Goal: Task Accomplishment & Management: Use online tool/utility

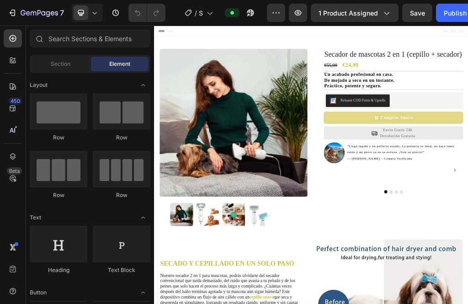
click at [276, 9] on icon "button" at bounding box center [275, 12] width 9 height 9
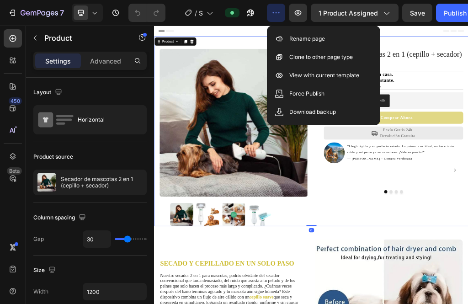
click at [275, 11] on icon "button" at bounding box center [275, 12] width 9 height 9
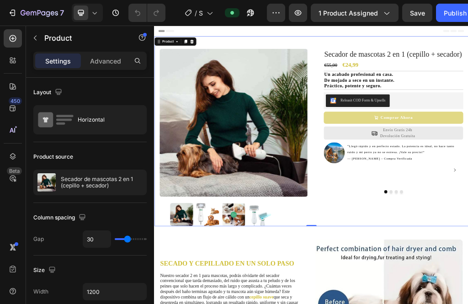
click at [113, 119] on div "Horizontal" at bounding box center [106, 119] width 56 height 21
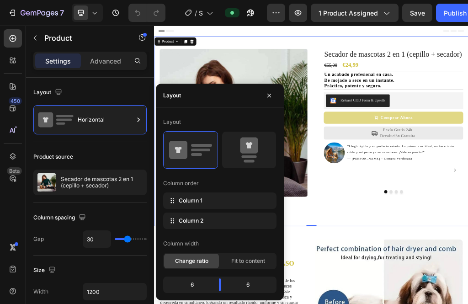
click at [267, 99] on button "button" at bounding box center [269, 95] width 15 height 15
click at [268, 94] on icon "button" at bounding box center [269, 95] width 4 height 4
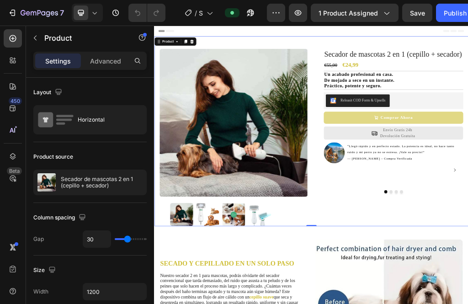
click at [114, 55] on div "Advanced" at bounding box center [106, 60] width 46 height 15
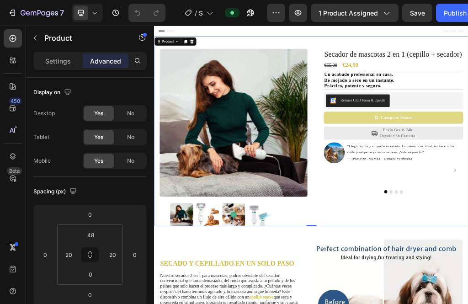
click at [36, 38] on icon "button" at bounding box center [35, 37] width 7 height 7
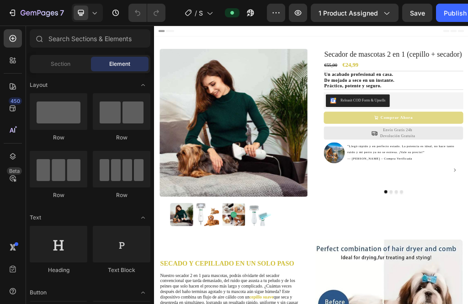
click at [96, 12] on icon at bounding box center [94, 12] width 9 height 9
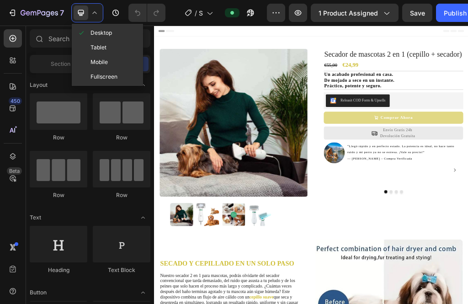
click at [124, 75] on div "Fullscreen" at bounding box center [108, 76] width 68 height 15
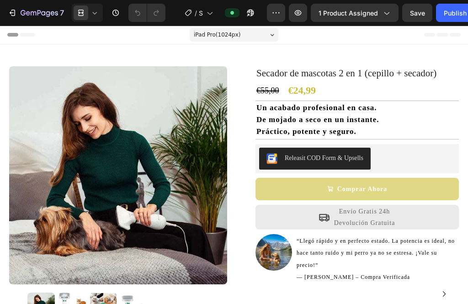
click at [268, 35] on div "iPad Pro ( 1024 px)" at bounding box center [234, 35] width 89 height 14
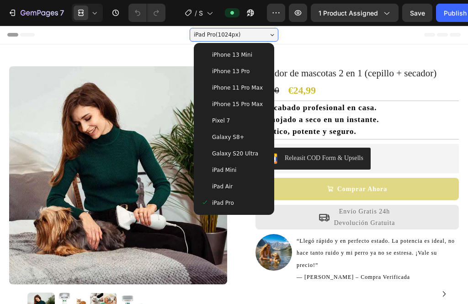
click at [269, 32] on div "iPad Pro ( 1024 px)" at bounding box center [234, 35] width 89 height 14
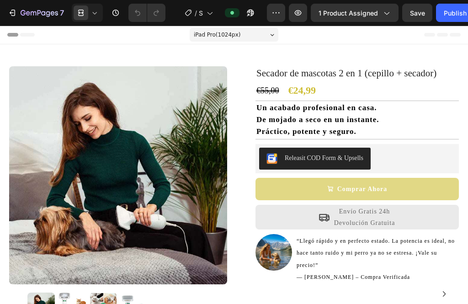
click at [274, 10] on icon "button" at bounding box center [275, 12] width 9 height 9
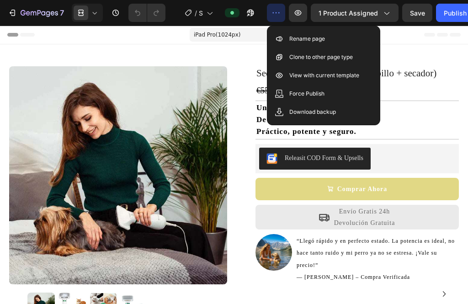
click at [273, 8] on icon "button" at bounding box center [275, 12] width 9 height 9
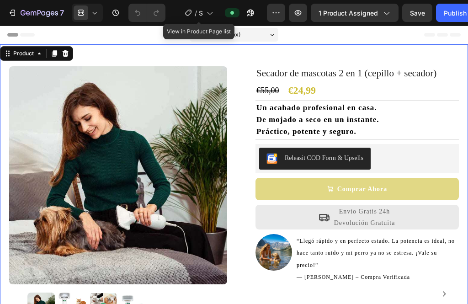
click at [211, 12] on icon at bounding box center [209, 12] width 9 height 9
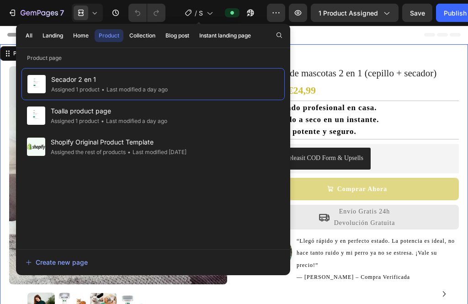
click at [211, 13] on icon at bounding box center [209, 12] width 9 height 9
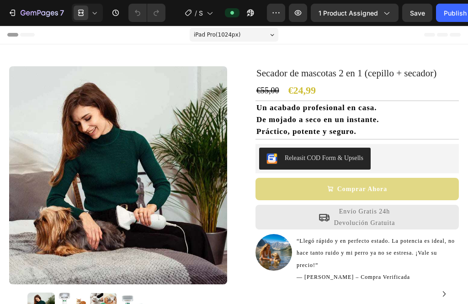
click at [16, 34] on icon at bounding box center [12, 35] width 11 height 4
click at [316, 34] on div "Header" at bounding box center [233, 35] width 453 height 18
click at [24, 31] on div "Header" at bounding box center [233, 35] width 453 height 18
click at [31, 36] on icon at bounding box center [27, 35] width 15 height 4
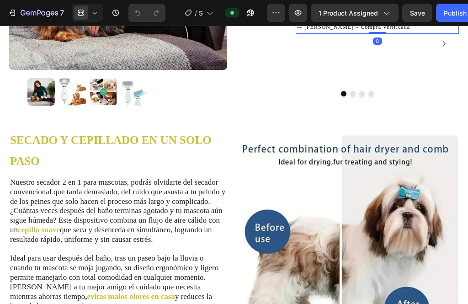
scroll to position [248, 0]
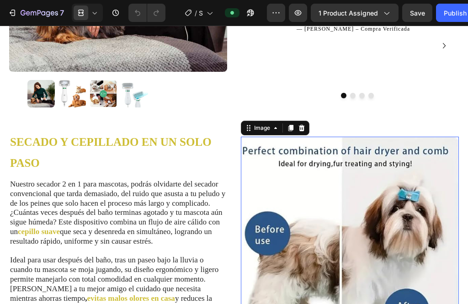
click at [88, 11] on span at bounding box center [81, 12] width 15 height 15
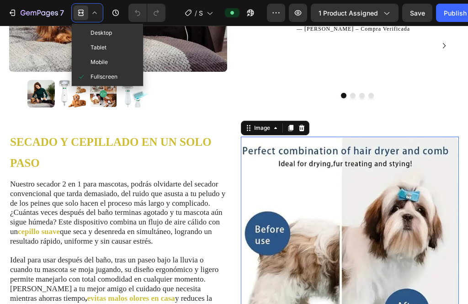
click at [119, 40] on div "Desktop" at bounding box center [108, 47] width 68 height 15
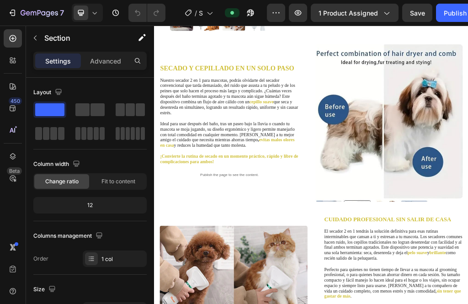
scroll to position [-9, 0]
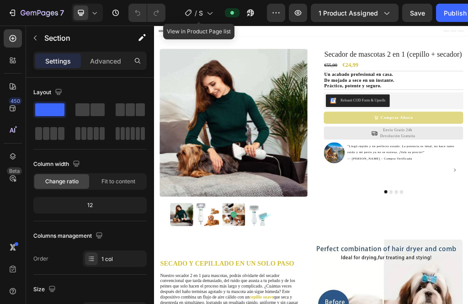
click at [211, 11] on icon at bounding box center [209, 12] width 9 height 9
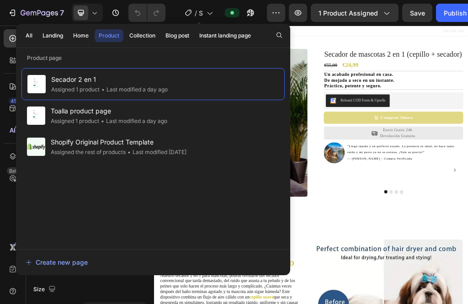
click at [206, 12] on icon at bounding box center [209, 12] width 9 height 9
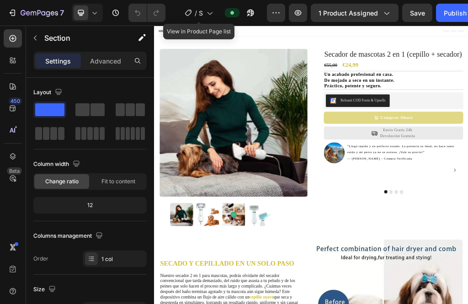
click at [275, 12] on icon "button" at bounding box center [275, 12] width 9 height 9
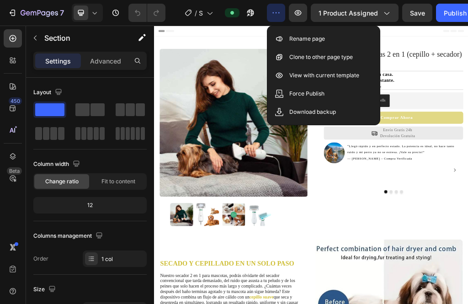
click at [269, 8] on button "button" at bounding box center [276, 13] width 18 height 18
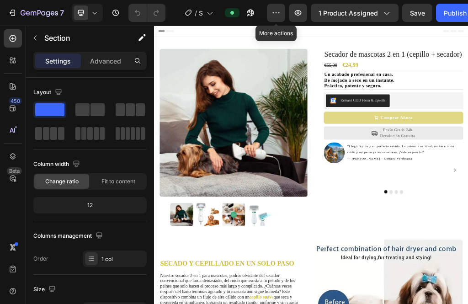
click at [248, 12] on icon "button" at bounding box center [250, 12] width 9 height 9
click at [252, 13] on icon "button" at bounding box center [250, 12] width 9 height 9
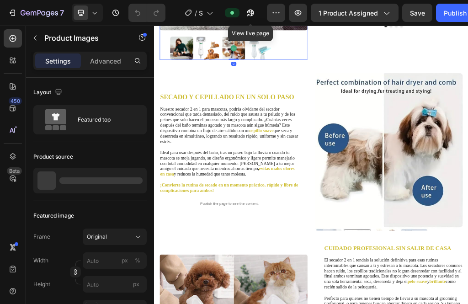
scroll to position [295, 0]
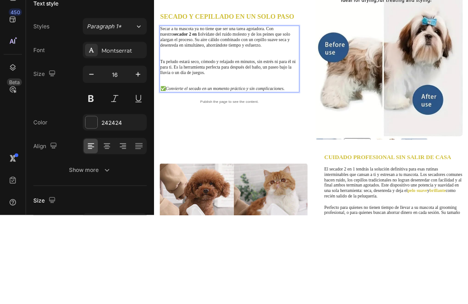
click at [286, 177] on p "Tu peludo estará seco, cómodo y relajado en minutos, sin estrés ni para él ni p…" at bounding box center [285, 164] width 242 height 28
click at [274, 133] on p "⁠⁠⁠⁠⁠⁠⁠" at bounding box center [285, 140] width 242 height 19
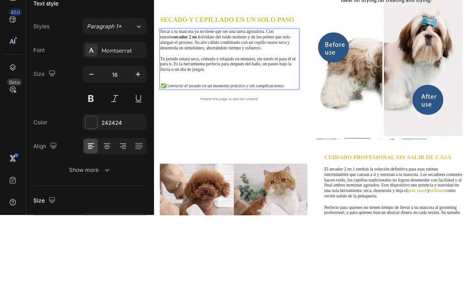
click at [194, 112] on strong "secador 2 en 1" at bounding box center [210, 111] width 47 height 9
click at [192, 111] on strong "secador 2 en 1" at bounding box center [210, 111] width 47 height 9
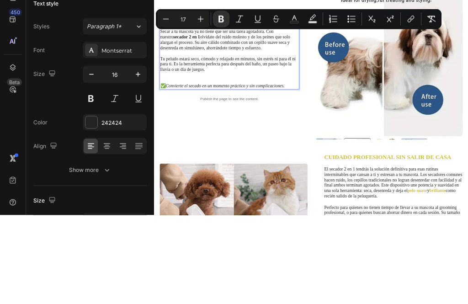
click at [293, 103] on icon "Editor contextual toolbar" at bounding box center [294, 107] width 9 height 9
type input "242424"
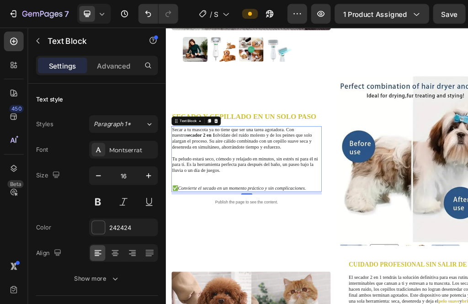
click at [416, 17] on div "Save" at bounding box center [417, 13] width 15 height 10
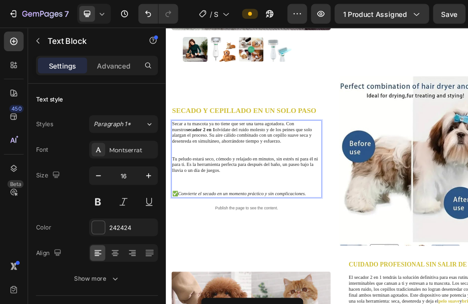
click at [208, 190] on strong "secador 2 en 1" at bounding box center [221, 192] width 47 height 9
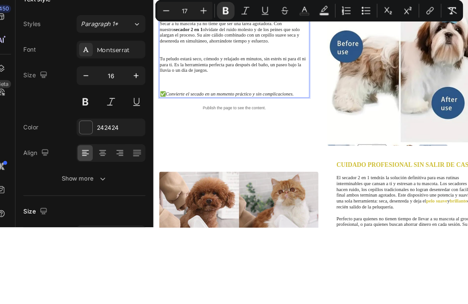
click at [290, 98] on icon "Editor contextual toolbar" at bounding box center [294, 102] width 9 height 9
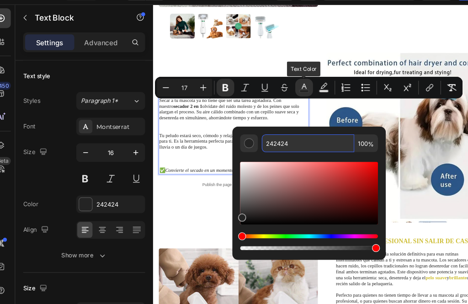
click at [259, 146] on input "242424" at bounding box center [298, 154] width 86 height 16
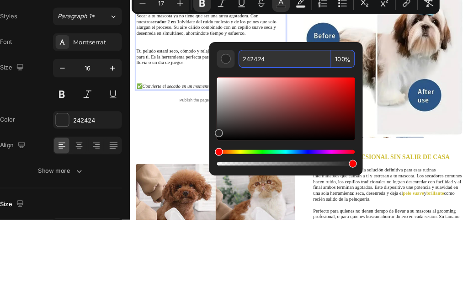
paste input "CEBE35"
type input "CEBE35"
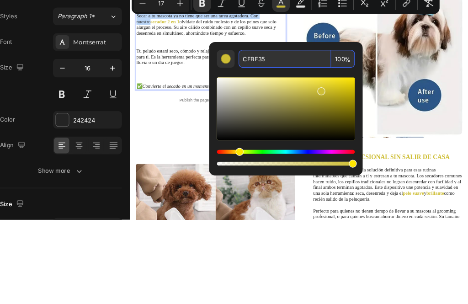
click at [213, 148] on span "Tu peludo estará seco, cómodo y relajado en minutos, sin estrés ni para él ni p…" at bounding box center [258, 142] width 237 height 28
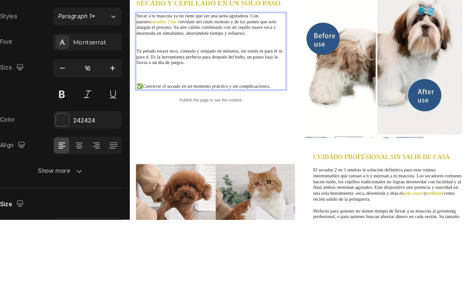
click at [201, 126] on p "Secar a tu mascota ya no tiene que ser una tarea agotadora. Con nuestro secador…" at bounding box center [261, 99] width 242 height 57
click at [206, 133] on span "Tu peludo estará seco, cómodo y relajado en minutos, sin estrés ni para él ni p…" at bounding box center [258, 142] width 237 height 28
click at [210, 133] on span "Tu peludo estará seco, cómodo y relajado en minutos, sin estrés ni para él ni p…" at bounding box center [258, 142] width 237 height 28
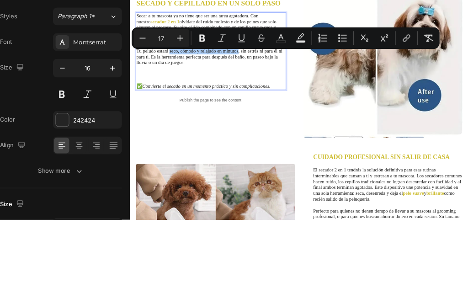
click at [290, 131] on icon "Editor contextual toolbar" at bounding box center [294, 135] width 9 height 9
type input "242424"
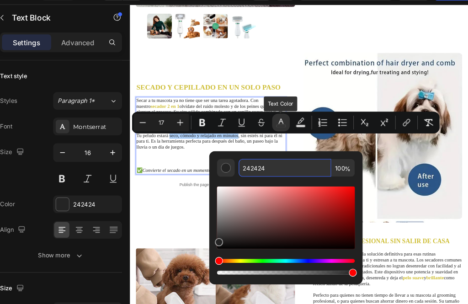
click at [255, 169] on input "242424" at bounding box center [298, 177] width 86 height 16
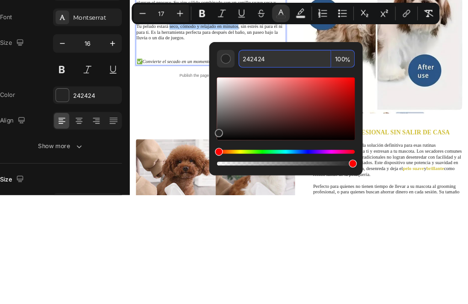
paste input "CEBE35"
type input "CEBE35"
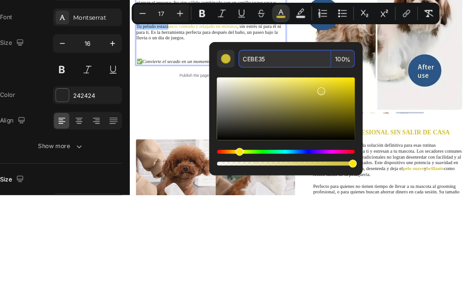
click at [217, 131] on icon "Editor contextual toolbar" at bounding box center [221, 135] width 9 height 9
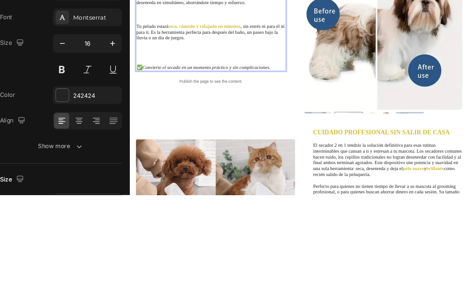
click at [164, 175] on icon "Convierte el secado en un momento práctico y sin complicaciones." at bounding box center [252, 174] width 207 height 9
click at [175, 171] on icon "Convierte el secado en un momento práctico y sin complicaciones." at bounding box center [252, 174] width 207 height 9
click at [166, 176] on icon "Convierte el secado en un momento práctico y sin complicaciones." at bounding box center [252, 174] width 207 height 9
click at [182, 171] on icon "Convierte el secado en un momento práctico y sin complicaciones." at bounding box center [252, 174] width 207 height 9
click at [188, 178] on icon "Convierte el secado en un momento práctico y sin complicaciones." at bounding box center [252, 174] width 207 height 9
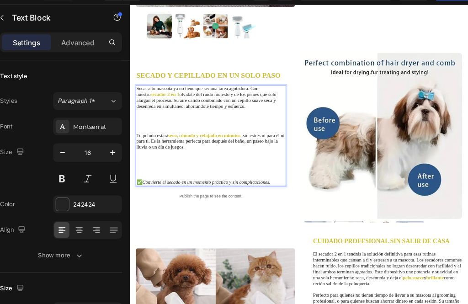
click at [188, 272] on p "Rich Text Editor. Editing area: main" at bounding box center [261, 265] width 242 height 48
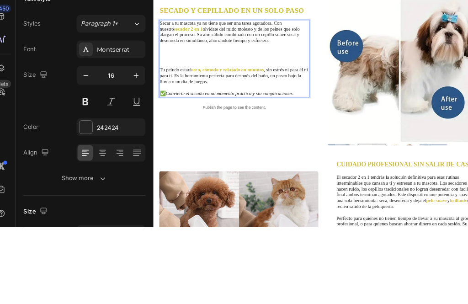
click at [281, 133] on p "Secar a tu mascota ya no tiene que ser una tarea agotadora. Con nuestro secador…" at bounding box center [284, 117] width 242 height 76
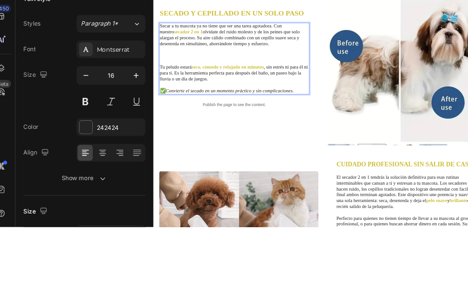
click at [268, 140] on p "Secar a tu mascota ya no tiene que ser una tarea agotadora. Con nuestro secador…" at bounding box center [284, 116] width 242 height 67
click at [215, 144] on p "Secar a tu mascota ya no tiene que ser una tarea agotadora. Con nuestro secador…" at bounding box center [284, 116] width 242 height 67
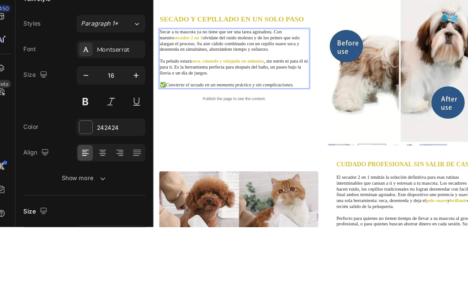
click at [209, 183] on icon "Convierte el secado en un momento práctico y sin complicaciones." at bounding box center [276, 182] width 207 height 9
click at [207, 184] on icon "Convierte el secado en un momento práctico y sin complicaciones." at bounding box center [276, 182] width 207 height 9
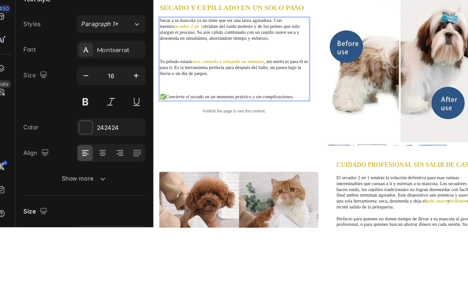
click at [192, 199] on icon "Convierte el secado en un momento práctico y sin complicaciones." at bounding box center [276, 202] width 207 height 9
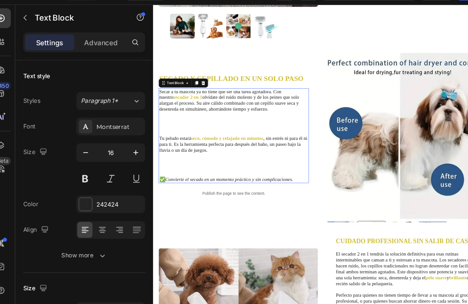
click at [220, 276] on p "Tu peludo estará seco, cómodo y relajado en minutos , sin estrés ni para él ni …" at bounding box center [284, 250] width 242 height 67
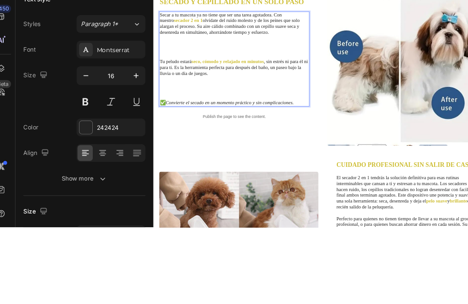
click at [199, 211] on icon "Convierte el secado en un momento práctico y sin complicaciones." at bounding box center [276, 211] width 207 height 9
click at [190, 209] on icon "Convierte el secado en un momento práctico y sin complicaciones." at bounding box center [276, 211] width 207 height 9
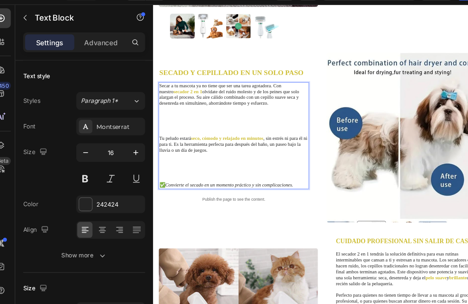
click at [256, 268] on p "Tu peludo estará seco, cómodo y relajado en minutos , sin estrés ni para él ni …" at bounding box center [284, 255] width 242 height 76
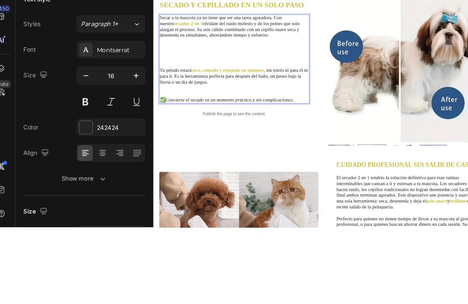
click at [307, 194] on p "Tu peludo estará seco, cómodo y relajado en minutos , sin estrés ni para él ni …" at bounding box center [284, 179] width 242 height 48
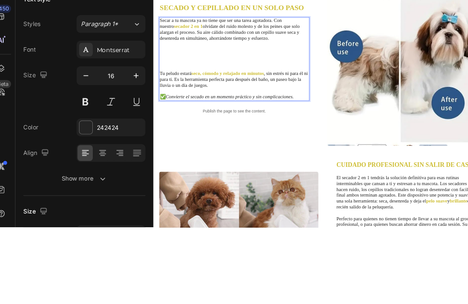
click at [271, 200] on icon "Convierte el secado en un momento práctico y sin complicaciones." at bounding box center [276, 202] width 207 height 9
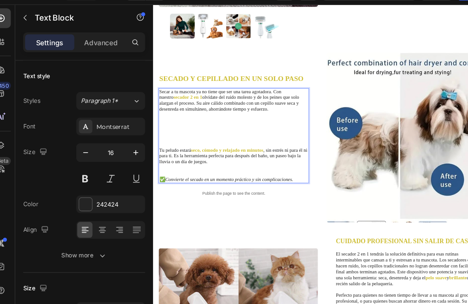
click at [392, 274] on p "Tu peludo estará seco, cómodo y relajado en minutos , sin estrés ni para él ni …" at bounding box center [284, 260] width 242 height 48
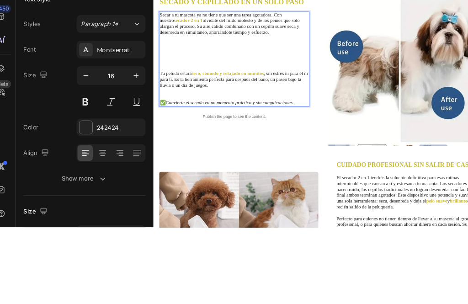
click at [387, 214] on p "✅ Convierte el secado en un momento práctico y sin complicaciones." at bounding box center [284, 212] width 242 height 10
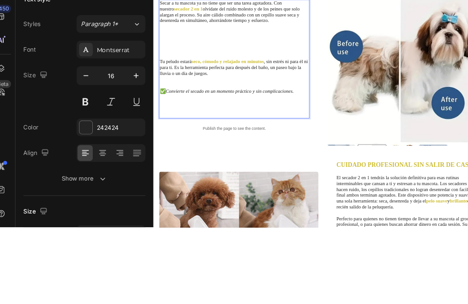
click at [240, 193] on icon "Convierte el secado en un momento práctico y sin complicaciones." at bounding box center [276, 192] width 207 height 9
click at [236, 191] on icon "Convierte el secado en un momento práctico y sin complicaciones." at bounding box center [276, 192] width 207 height 9
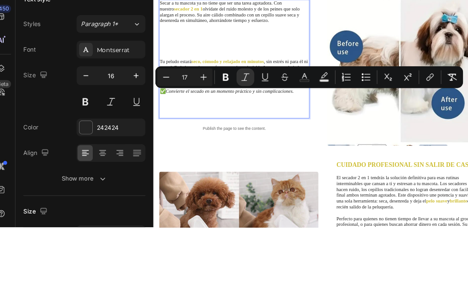
click at [290, 160] on icon "Editor contextual toolbar" at bounding box center [294, 164] width 9 height 9
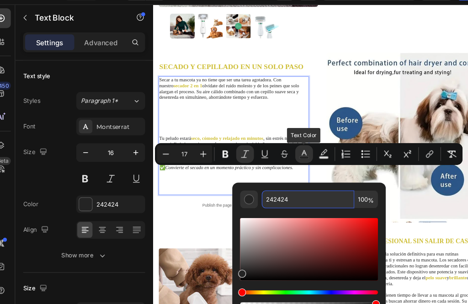
click at [259, 198] on input "242424" at bounding box center [298, 206] width 86 height 16
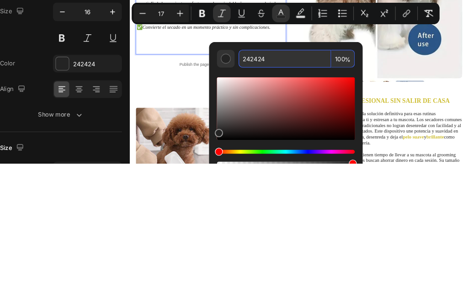
paste input "CEBE35"
type input "CEBE35"
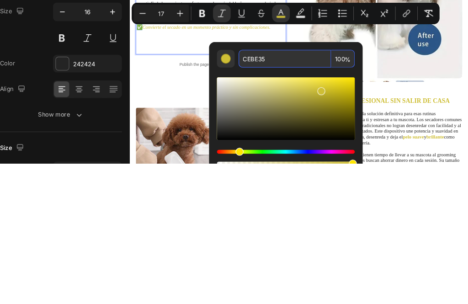
click at [218, 161] on icon "Editor contextual toolbar" at bounding box center [220, 164] width 5 height 7
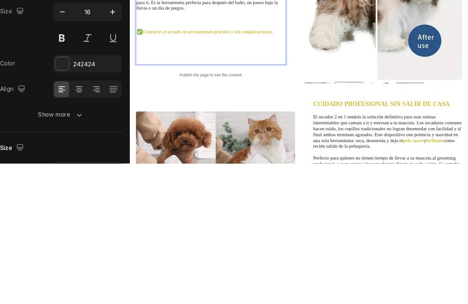
click at [270, 172] on p "Rich Text Editor. Editing area: main" at bounding box center [261, 165] width 242 height 48
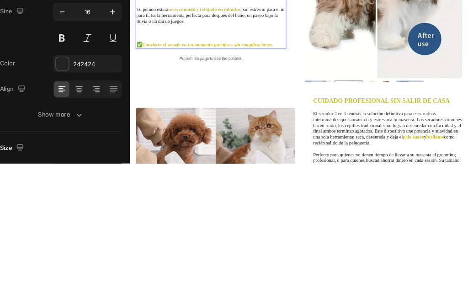
click at [313, 153] on strong "Convierte el secado en un momento práctico y sin complicaciones." at bounding box center [255, 157] width 212 height 9
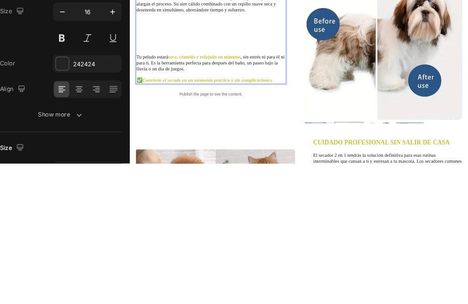
scroll to position [208, 0]
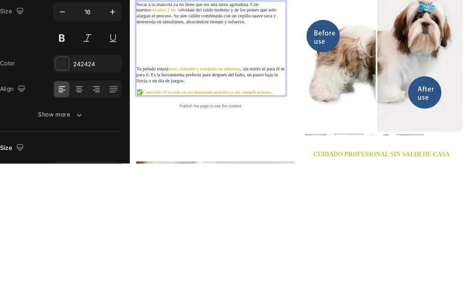
click at [202, 183] on p "Secar a tu mascota ya no tiene que ser una tarea agotadora. Con nuestro secador…" at bounding box center [261, 139] width 242 height 105
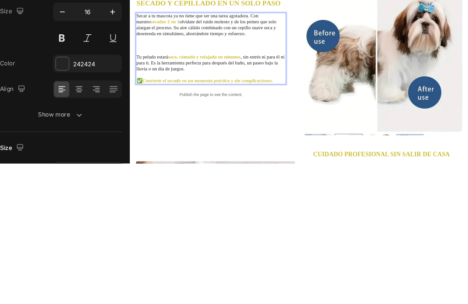
click at [290, 162] on p "Secar a tu mascota ya no tiene que ser una tarea agotadora. Con nuestro secador…" at bounding box center [261, 139] width 242 height 67
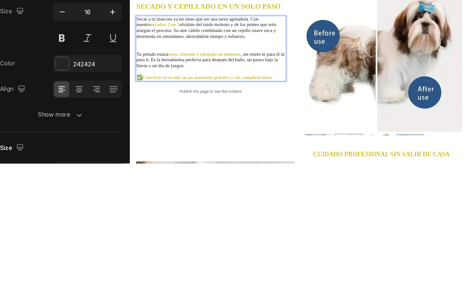
click at [297, 170] on strong "seco, cómodo y relajado en minutos" at bounding box center [249, 172] width 117 height 9
click at [341, 161] on p "Secar a tu mascota ya no tiene que ser una tarea agotadora. Con nuestro secador…" at bounding box center [261, 139] width 242 height 57
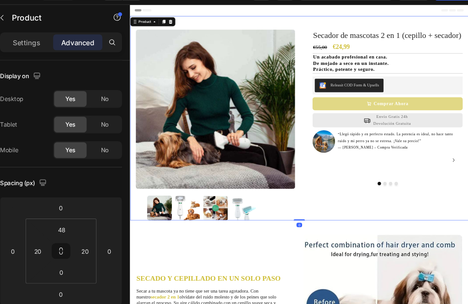
scroll to position [0, 0]
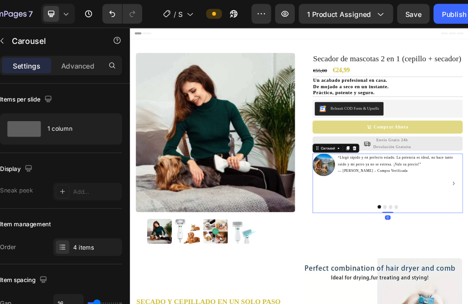
click at [444, 10] on div "Publish" at bounding box center [455, 13] width 23 height 10
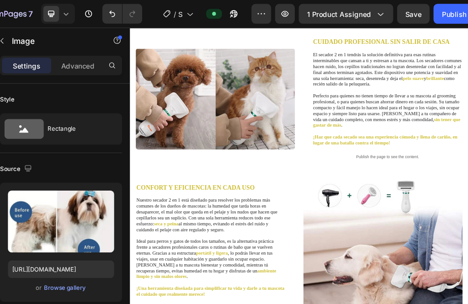
scroll to position [664, 0]
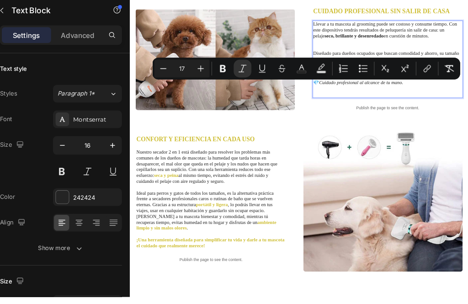
click at [309, 87] on icon "Editor contextual toolbar" at bounding box center [313, 91] width 9 height 9
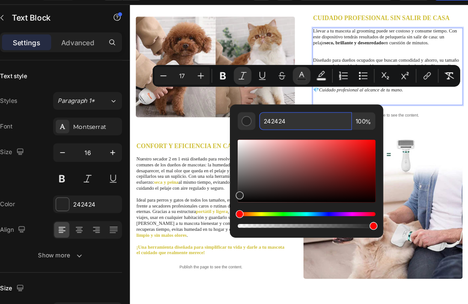
click at [274, 126] on input "242424" at bounding box center [317, 134] width 86 height 16
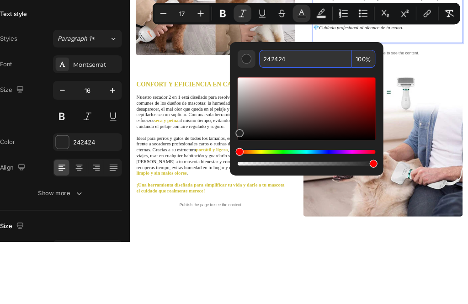
paste input "CEBE35"
type input "CEBE35"
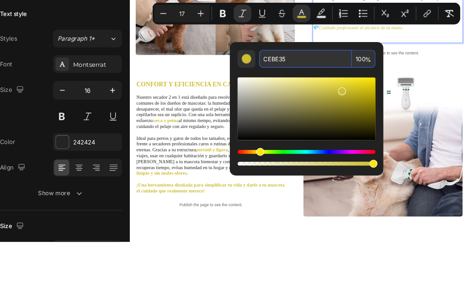
click at [238, 89] on icon "Editor contextual toolbar" at bounding box center [240, 92] width 5 height 7
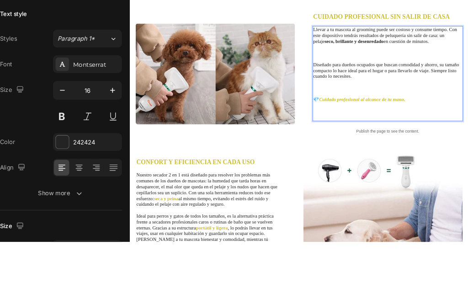
scroll to position [564, 0]
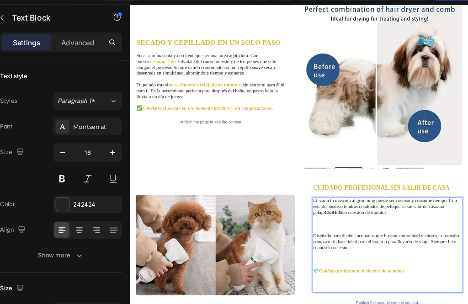
scroll to position [411, 0]
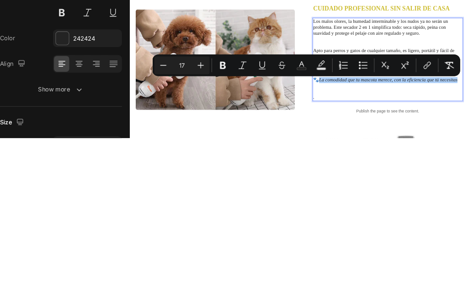
click at [309, 232] on icon "Editor contextual toolbar" at bounding box center [313, 236] width 9 height 9
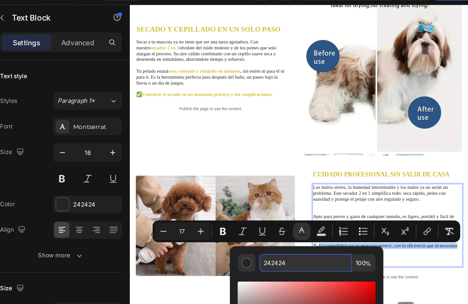
click at [274, 257] on input "242424" at bounding box center [317, 265] width 86 height 16
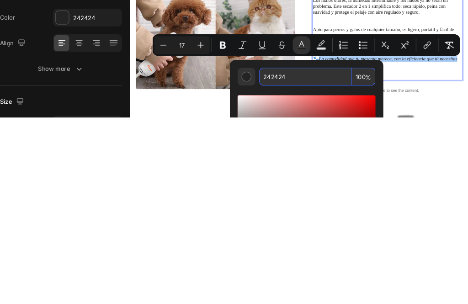
paste input "CEBE35"
type input "CEBE35"
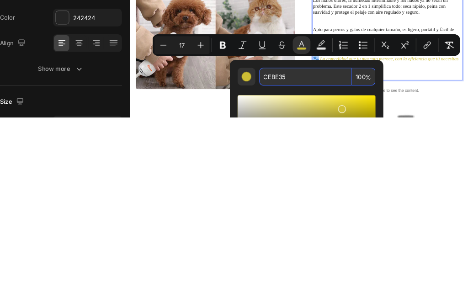
click at [232, 229] on button "Bold" at bounding box center [240, 237] width 16 height 16
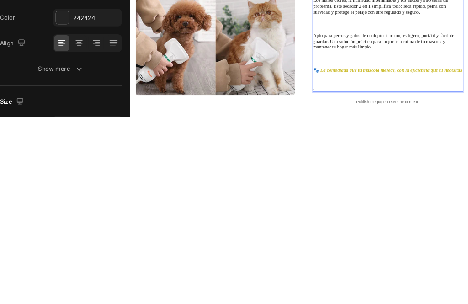
scroll to position [0, 0]
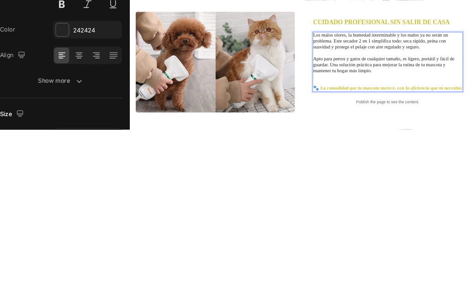
scroll to position [384, 0]
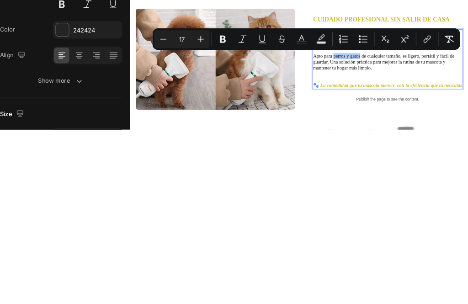
click at [305, 212] on button "color" at bounding box center [313, 220] width 16 height 16
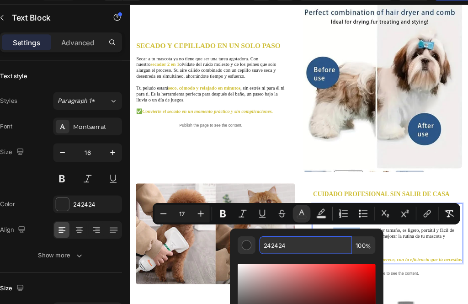
click at [274, 241] on input "242424" at bounding box center [317, 249] width 86 height 16
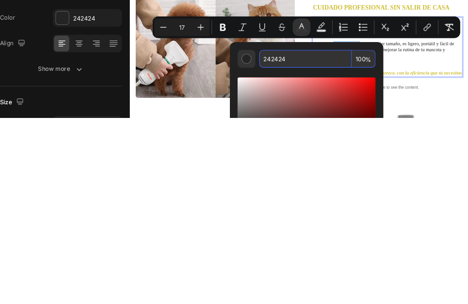
paste input "CEBE35"
type input "CEBE35"
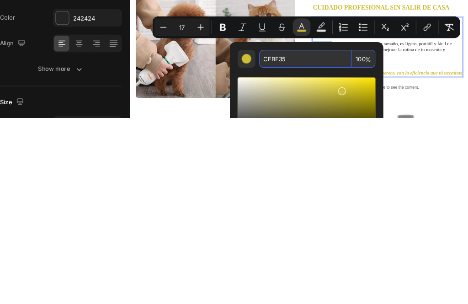
click at [232, 212] on button "Bold" at bounding box center [240, 220] width 16 height 16
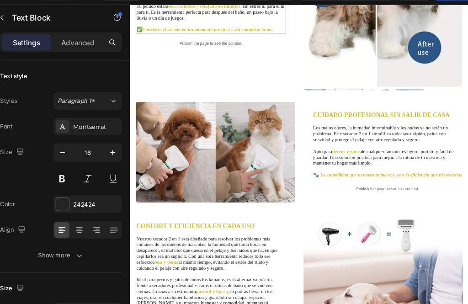
scroll to position [299, 0]
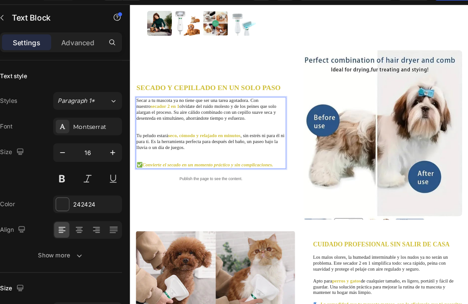
click at [233, 199] on p "Secar a tu mascota ya no tiene que ser una tarea agotadora. Con nuestro secador…" at bounding box center [261, 183] width 242 height 57
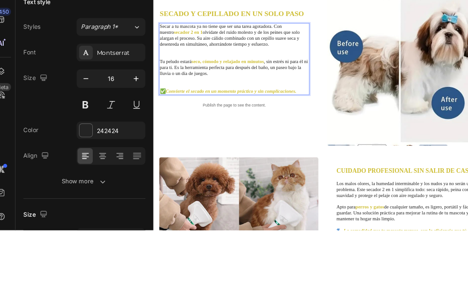
click at [233, 115] on span "olvídate del ruido molesto y de los peines que solo alargan el proceso. Su aire…" at bounding box center [276, 105] width 227 height 28
click at [251, 121] on p "Secar a tu mascota ya no tiene que ser una tarea agotadora. Con nuestro secador…" at bounding box center [284, 110] width 242 height 57
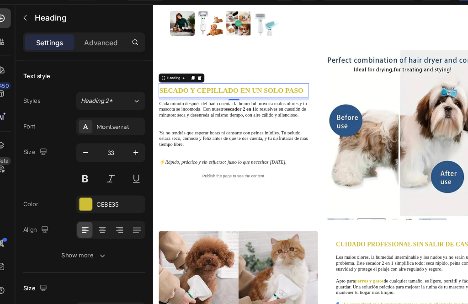
click at [287, 137] on p "SECADO Y CEPILLADO EN UN SOLO PASO" at bounding box center [284, 143] width 242 height 21
click at [223, 193] on p "Rich Text Editor. Editing area: main" at bounding box center [284, 198] width 242 height 19
click at [176, 138] on strong "SECADO Y CEPILLADO EN UN SOLO PASO" at bounding box center [280, 144] width 234 height 12
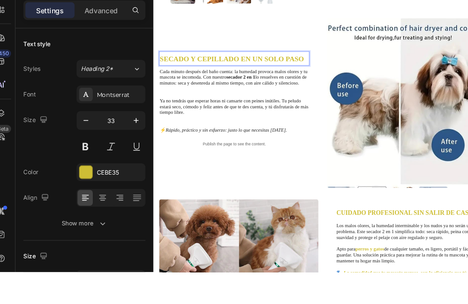
click at [169, 111] on strong "SECADO Y CEPILLADO EN UN SOLO PASO" at bounding box center [280, 112] width 234 height 12
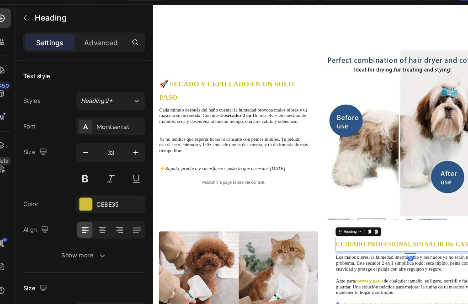
scroll to position [416, 0]
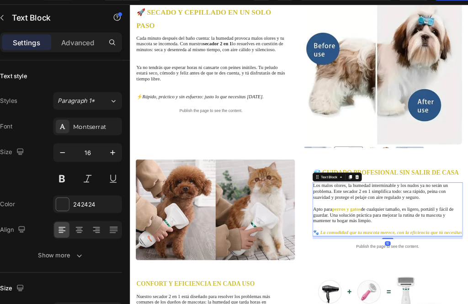
scroll to position [718, 0]
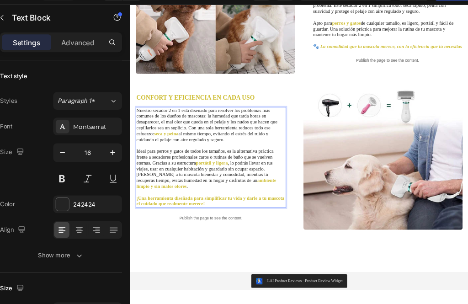
click at [207, 209] on span "Nuestro secador 2 en 1 está diseñado para resolver los problemas más comunes de…" at bounding box center [254, 194] width 229 height 47
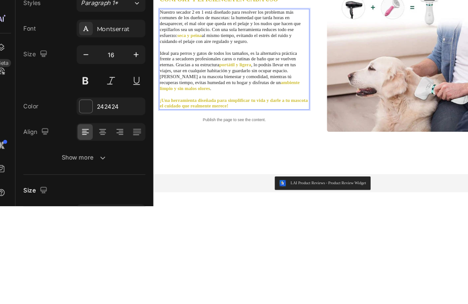
click at [265, 123] on span "al mismo tiempo, evitando el estrés del ruido y cuidando el pelaje con aire reg…" at bounding box center [270, 121] width 214 height 18
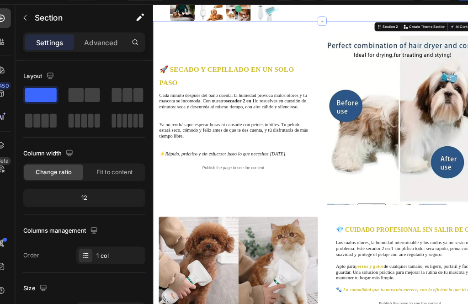
scroll to position [303, 0]
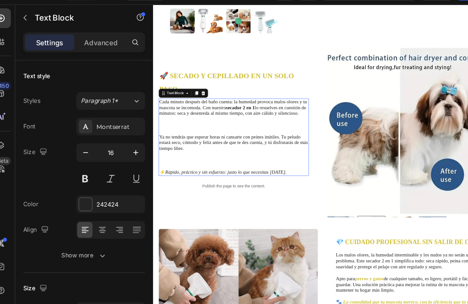
click at [297, 183] on span "Cada minuto después del baño cuenta: la humedad provoca malos olores y tu masco…" at bounding box center [282, 171] width 239 height 28
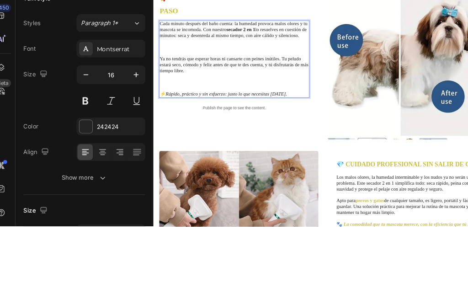
click at [377, 202] on div "Cada minuto después del baño cuenta: la humedad provoca malos olores y tu masco…" at bounding box center [284, 141] width 244 height 125
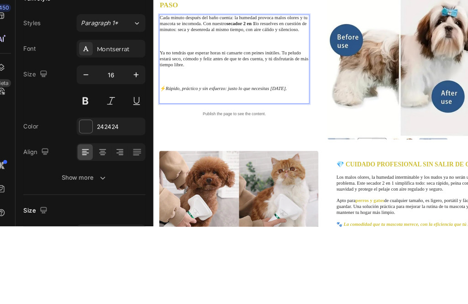
click at [187, 190] on icon "Rápido, práctico y sin esfuerzo: justo lo que necesitas [DATE]." at bounding box center [271, 189] width 197 height 9
click at [193, 186] on icon "Rápido, práctico y sin esfuerzo: justo lo que necesitas [DATE]." at bounding box center [271, 189] width 197 height 9
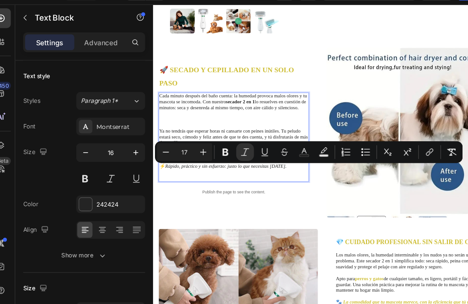
click at [290, 158] on icon "Editor contextual toolbar" at bounding box center [294, 162] width 9 height 9
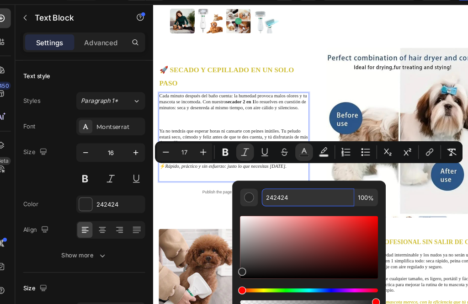
click at [262, 197] on input "242424" at bounding box center [298, 205] width 86 height 16
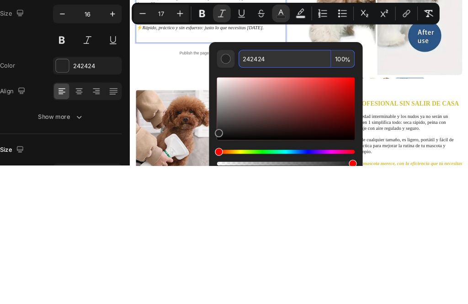
click at [255, 197] on input "242424" at bounding box center [298, 205] width 86 height 16
paste input "CEBE35"
type input "CEBE35"
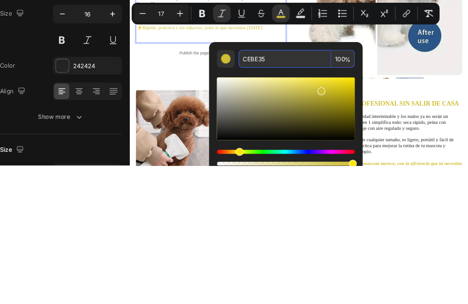
click at [217, 158] on icon "Editor contextual toolbar" at bounding box center [221, 162] width 9 height 9
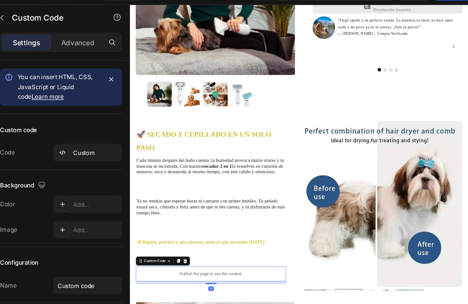
scroll to position [211, 0]
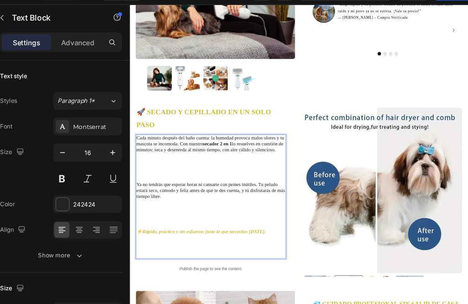
click at [265, 228] on strong "secador 2 en 1" at bounding box center [271, 229] width 47 height 9
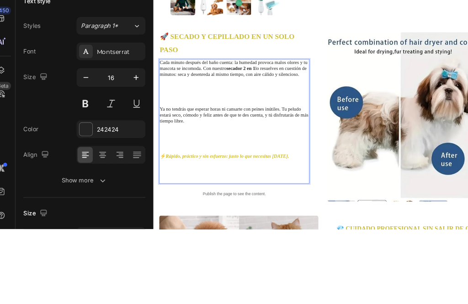
click at [298, 153] on strong "secador 2 en 1" at bounding box center [294, 155] width 47 height 9
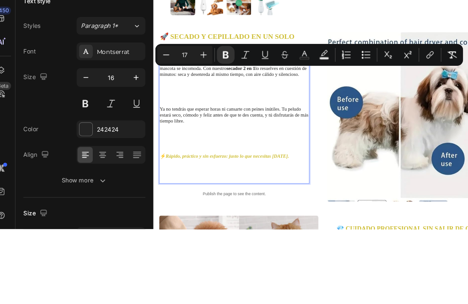
click at [290, 138] on icon "Editor contextual toolbar" at bounding box center [294, 142] width 9 height 9
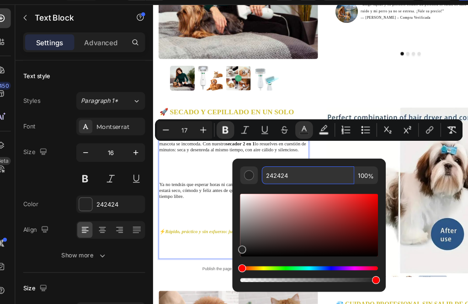
click at [259, 176] on input "242424" at bounding box center [298, 184] width 86 height 16
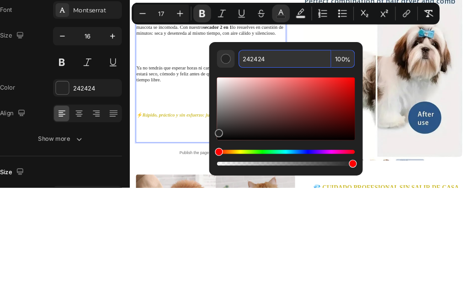
click at [255, 176] on input "242424" at bounding box center [298, 184] width 86 height 16
paste input "CEBE35"
type input "CEBE35"
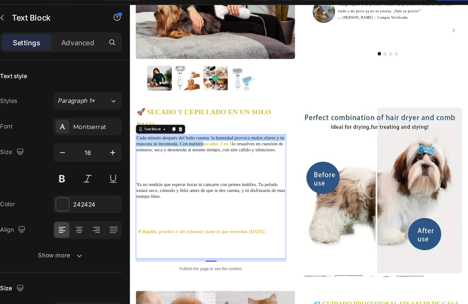
click at [170, 298] on span "Ya no tendrás que esperar horas ni cansarte con peines inútiles. Tu peludo esta…" at bounding box center [260, 306] width 241 height 28
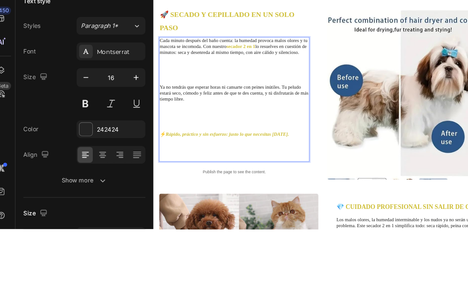
scroll to position [267, 0]
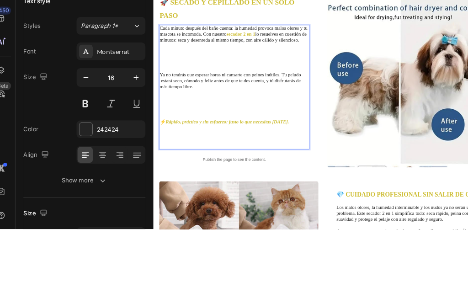
click at [189, 169] on span "Ya no tendrás que esperar horas ni cansarte con peines inútiles. Tu peludo esta…" at bounding box center [277, 175] width 229 height 28
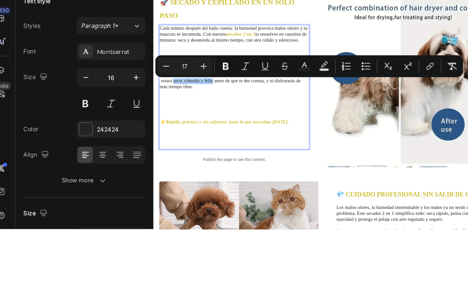
click at [292, 149] on icon "Editor contextual toolbar" at bounding box center [294, 151] width 5 height 5
type input "242424"
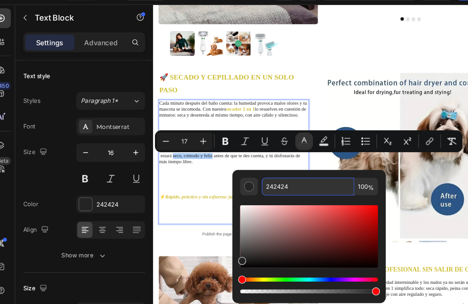
click at [263, 186] on input "242424" at bounding box center [298, 194] width 86 height 16
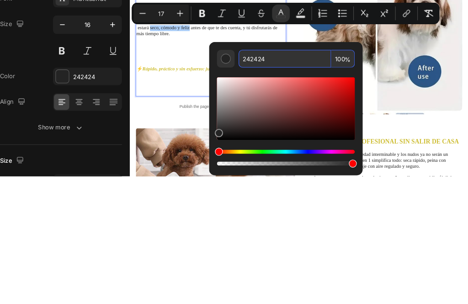
paste input "CEBE35"
type input "CEBE35"
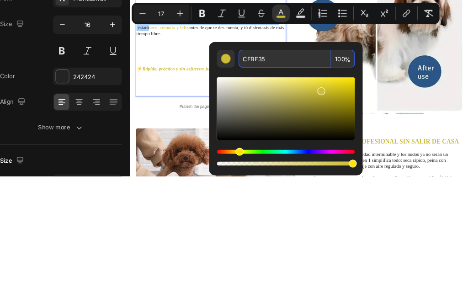
click at [218, 149] on icon "Editor contextual toolbar" at bounding box center [220, 152] width 5 height 7
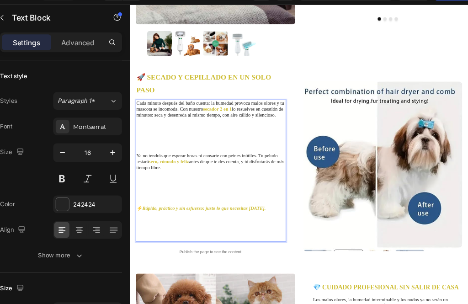
click at [243, 233] on p "Rich Text Editor. Editing area: main" at bounding box center [261, 216] width 242 height 57
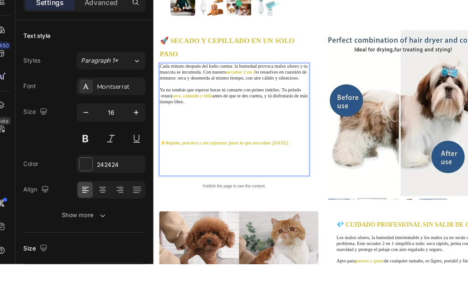
click at [303, 189] on p "Ya no tendrás que esperar horas ni cansarte con peines inútiles. Tu peludo esta…" at bounding box center [284, 178] width 242 height 28
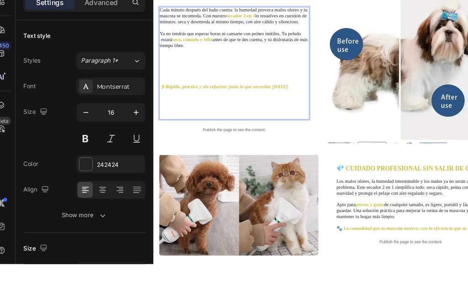
click at [316, 126] on p "⁠⁠⁠⁠⁠⁠⁠" at bounding box center [284, 129] width 242 height 57
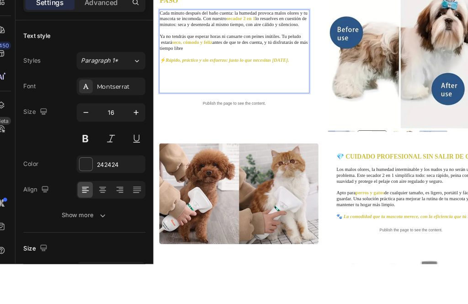
click at [298, 169] on p "Rich Text Editor. Editing area: main" at bounding box center [284, 149] width 242 height 48
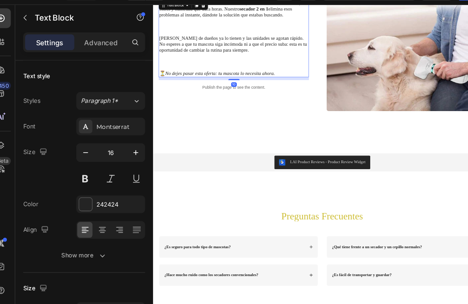
scroll to position [904, 0]
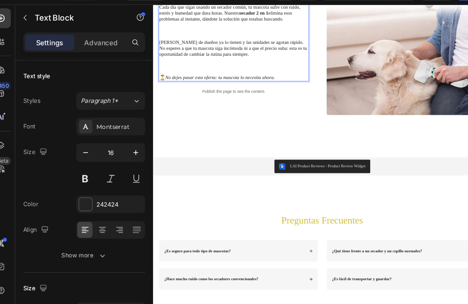
click at [373, 122] on p "⏳ No dejes pasar esta oferta: tu mascota lo necesita ahora." at bounding box center [284, 123] width 242 height 10
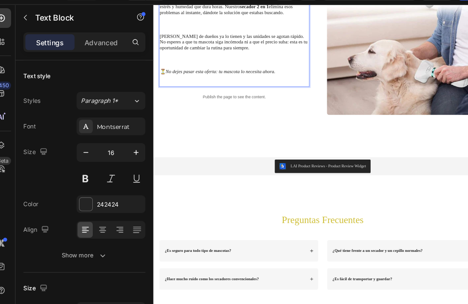
click at [202, 110] on icon "No dejes pasar esta oferta: tu mascota lo necesita ahora." at bounding box center [262, 112] width 178 height 9
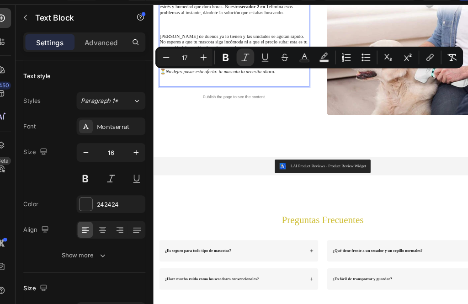
click at [290, 70] on icon "Editor contextual toolbar" at bounding box center [294, 74] width 9 height 9
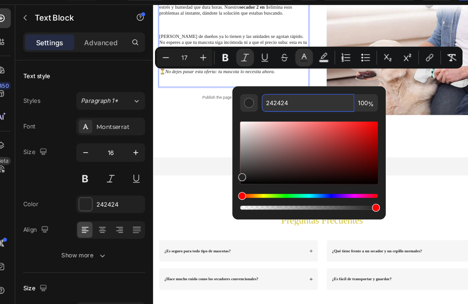
click at [261, 109] on input "242424" at bounding box center [298, 117] width 86 height 16
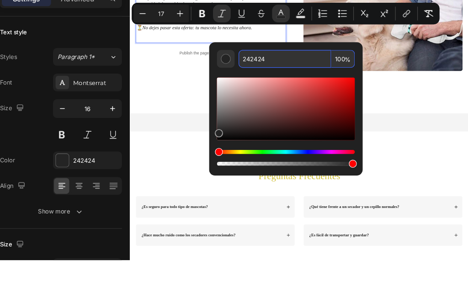
paste input "CEBE35"
type input "CEBE35"
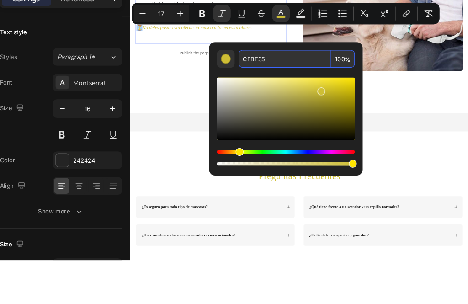
click at [217, 70] on icon "Editor contextual toolbar" at bounding box center [221, 74] width 9 height 9
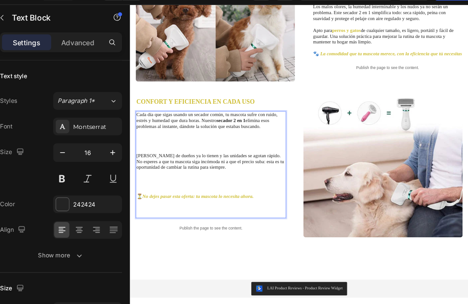
scroll to position [702, 0]
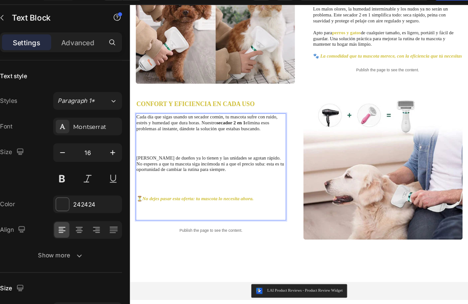
click at [328, 200] on span "Cada día que sigas usando un secador común, tu mascota sufre con ruido, estrés …" at bounding box center [254, 196] width 229 height 28
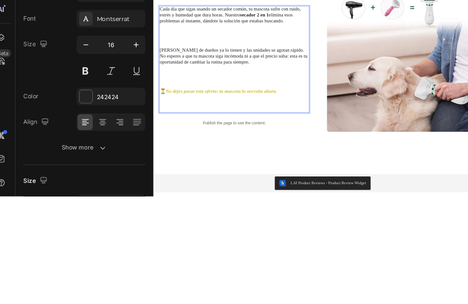
click at [302, 90] on strong "secador 2 en 1" at bounding box center [316, 88] width 47 height 9
click at [301, 93] on strong "secador 2 en 1" at bounding box center [316, 88] width 47 height 9
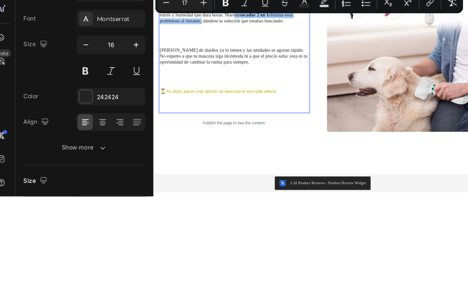
click at [290, 119] on icon "Editor contextual toolbar" at bounding box center [294, 123] width 9 height 9
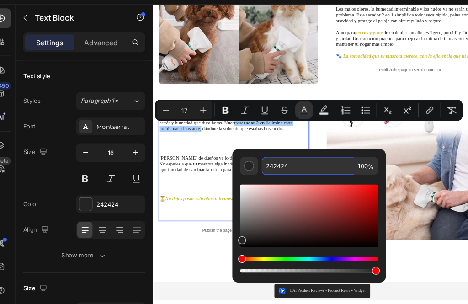
click at [258, 167] on input "242424" at bounding box center [298, 175] width 86 height 16
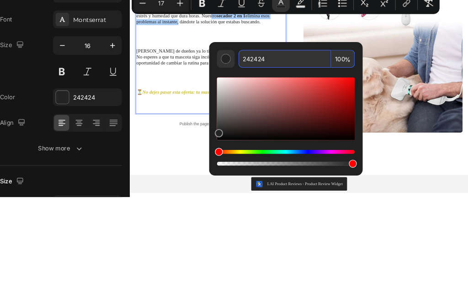
paste input "CEBE35"
type input "CEBE35"
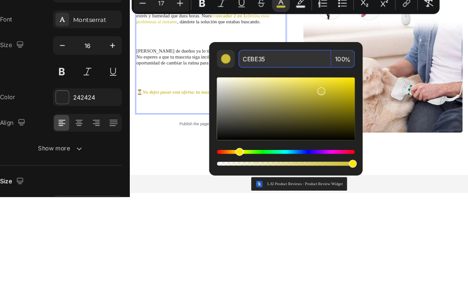
click at [218, 121] on icon "Editor contextual toolbar" at bounding box center [220, 124] width 5 height 7
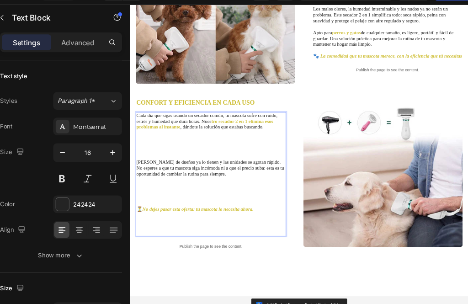
click at [258, 197] on span "Cada día que sigas usando un secador común, tu mascota sufre con ruido, estrés …" at bounding box center [254, 189] width 229 height 18
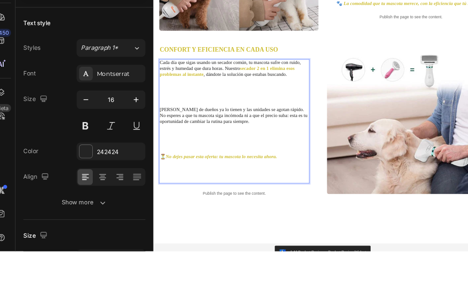
click at [347, 189] on p "Rich Text Editor. Editing area: main" at bounding box center [284, 179] width 242 height 48
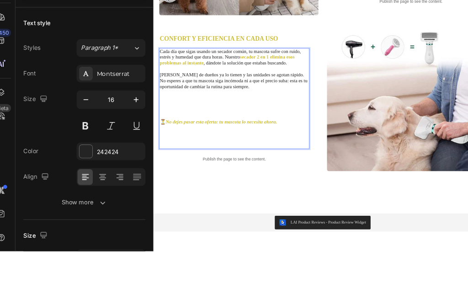
scroll to position [797, 0]
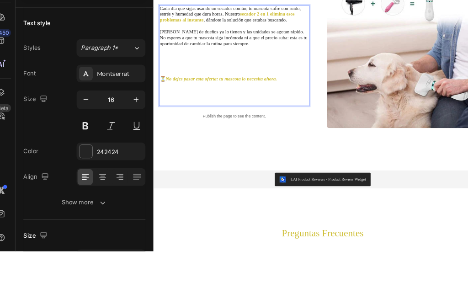
click at [335, 136] on p "Rich Text Editor. Editing area: main" at bounding box center [284, 130] width 242 height 48
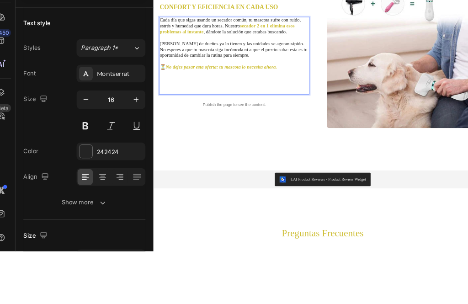
click at [373, 158] on p "Rich Text Editor. Editing area: main" at bounding box center [284, 163] width 242 height 38
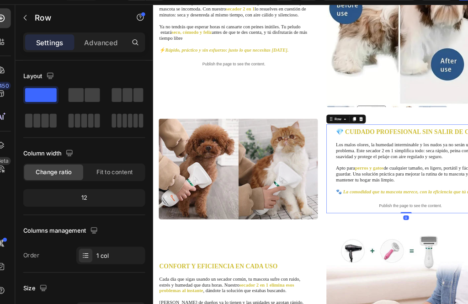
scroll to position [0, 0]
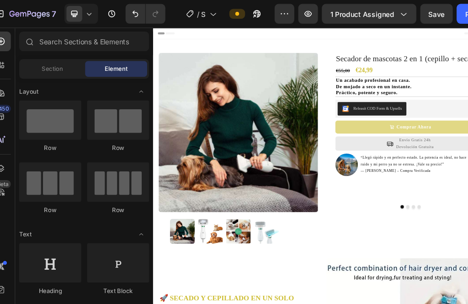
click at [76, 16] on icon at bounding box center [80, 12] width 9 height 9
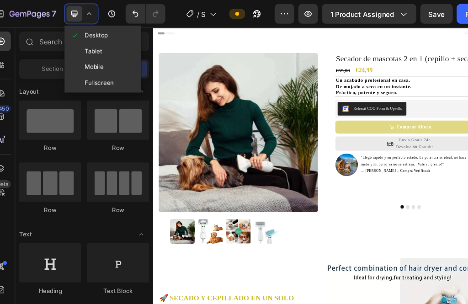
click at [90, 65] on span "Mobile" at bounding box center [98, 62] width 17 height 9
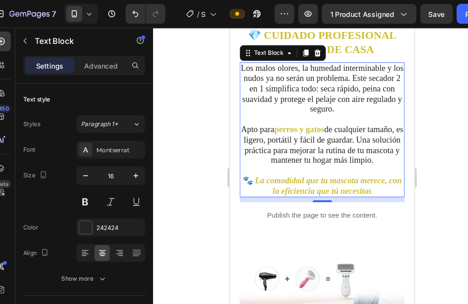
scroll to position [1026, 0]
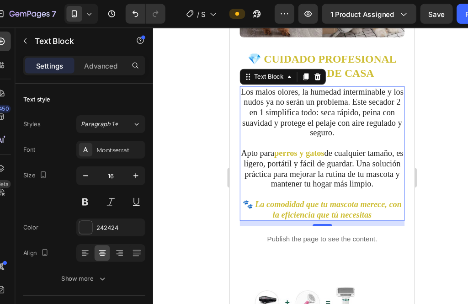
click at [444, 17] on div "Publish" at bounding box center [455, 13] width 23 height 10
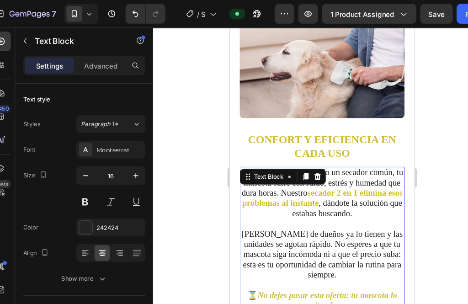
scroll to position [1319, 0]
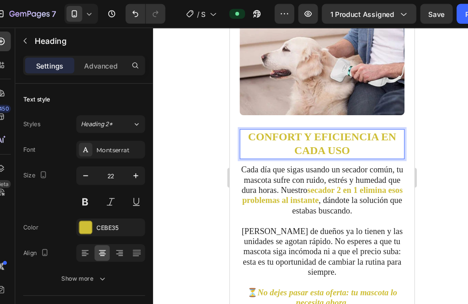
click at [244, 127] on p "CONFORT Y EFICIENCIA EN CADA USO" at bounding box center [314, 135] width 151 height 26
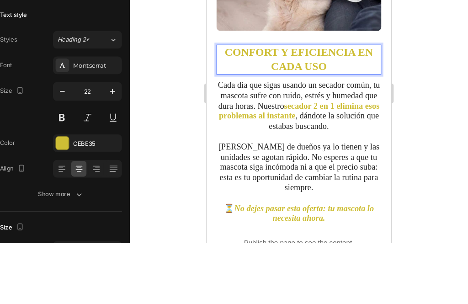
click at [223, 45] on strong "CONFORT Y EFICIENCIA EN CADA USO" at bounding box center [292, 51] width 138 height 25
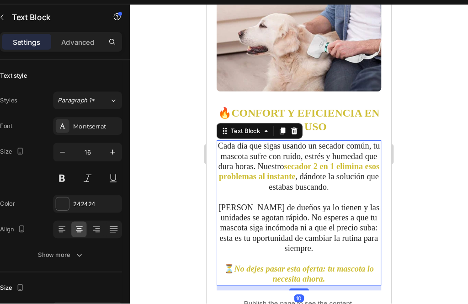
scroll to position [0, 0]
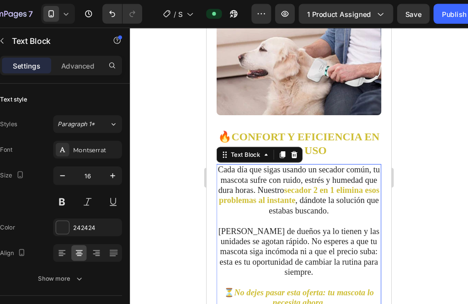
click at [444, 10] on div "Publish" at bounding box center [455, 13] width 23 height 10
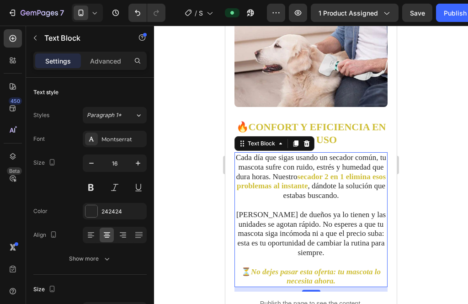
click at [36, 35] on icon "button" at bounding box center [35, 37] width 7 height 7
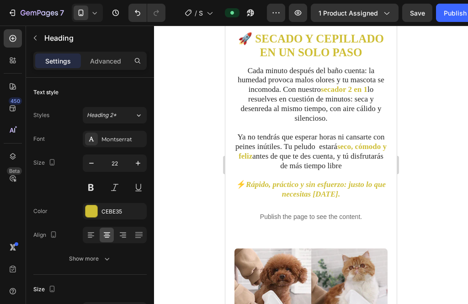
scroll to position [715, 0]
click at [12, 10] on icon "button" at bounding box center [13, 13] width 4 height 6
click at [41, 13] on icon "button" at bounding box center [39, 14] width 37 height 8
